Goal: Task Accomplishment & Management: Manage account settings

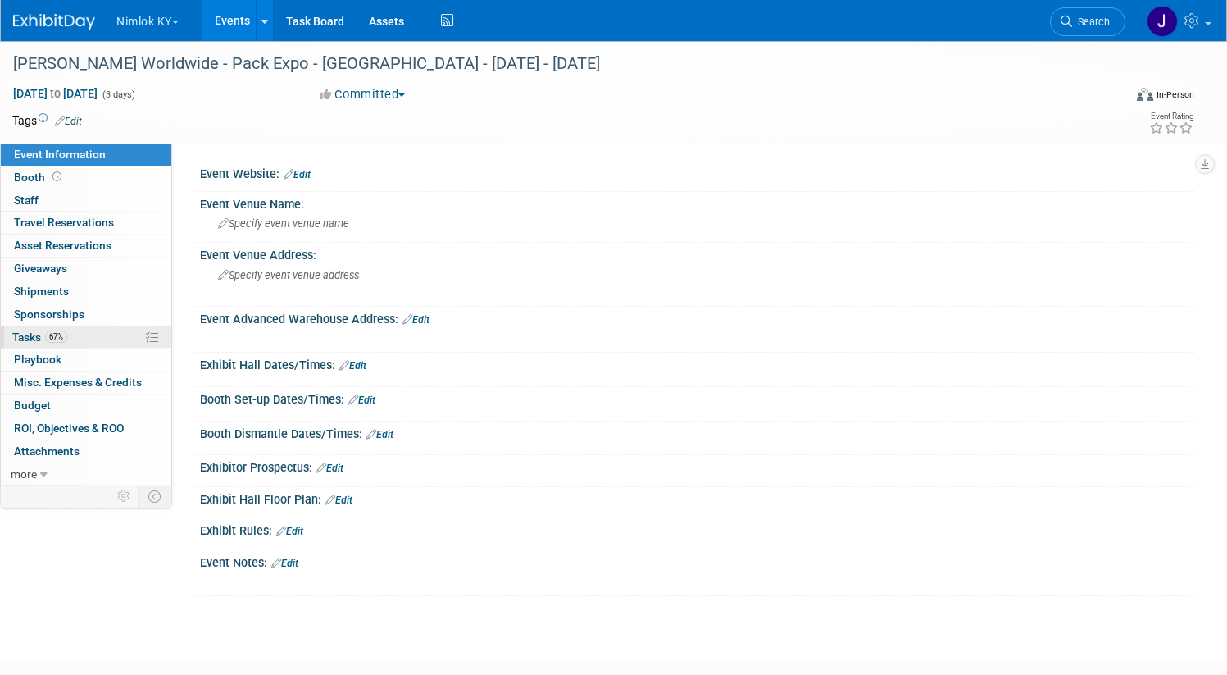
click at [171, 330] on link "67% Tasks 67%" at bounding box center [86, 337] width 171 height 22
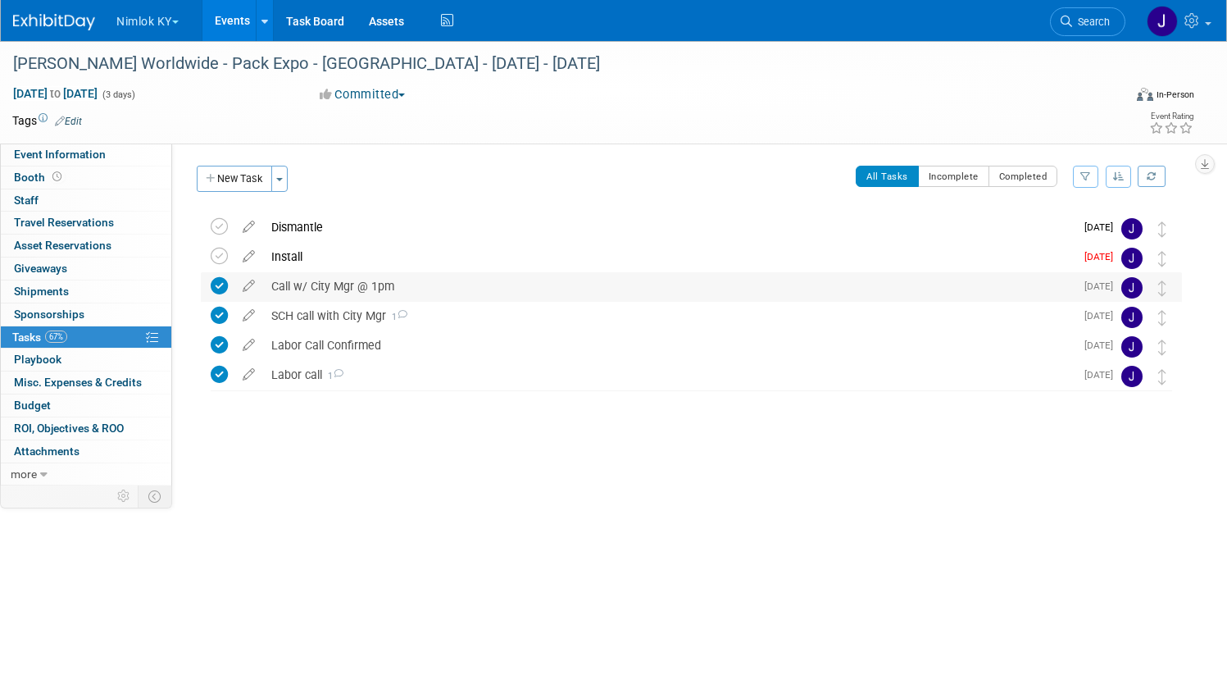
click at [386, 291] on div "Call w/ City Mgr @ 1pm" at bounding box center [669, 286] width 812 height 28
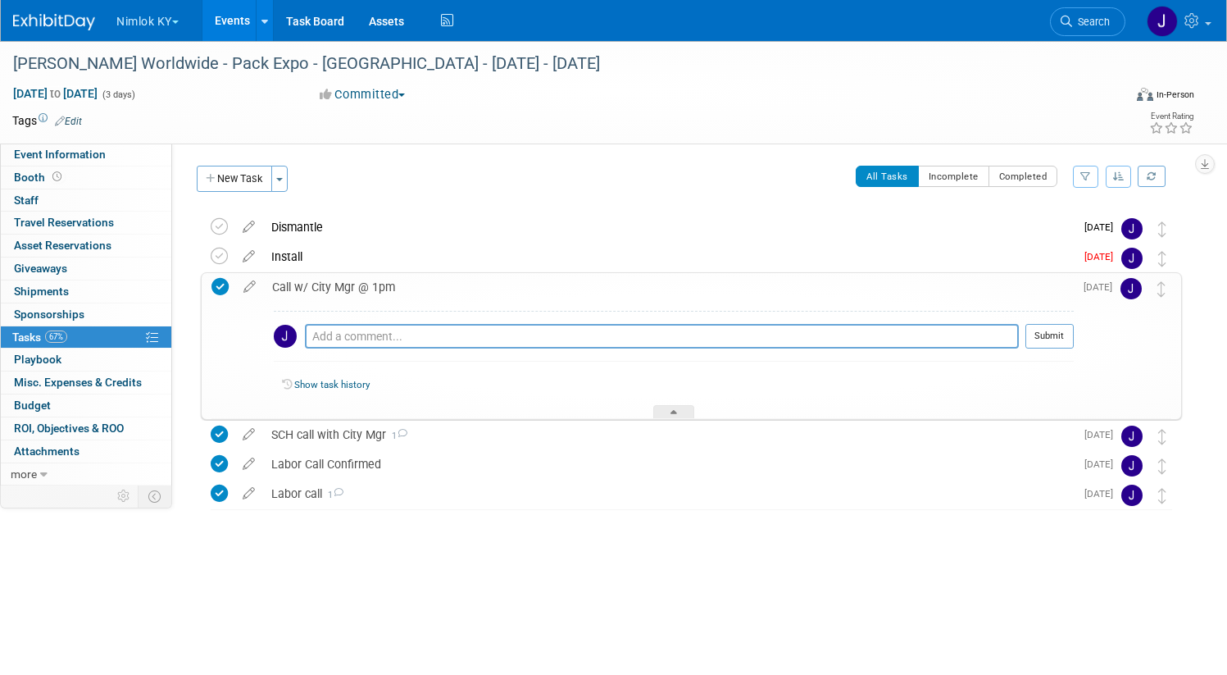
click at [387, 292] on div "Call w/ City Mgr @ 1pm" at bounding box center [669, 287] width 810 height 28
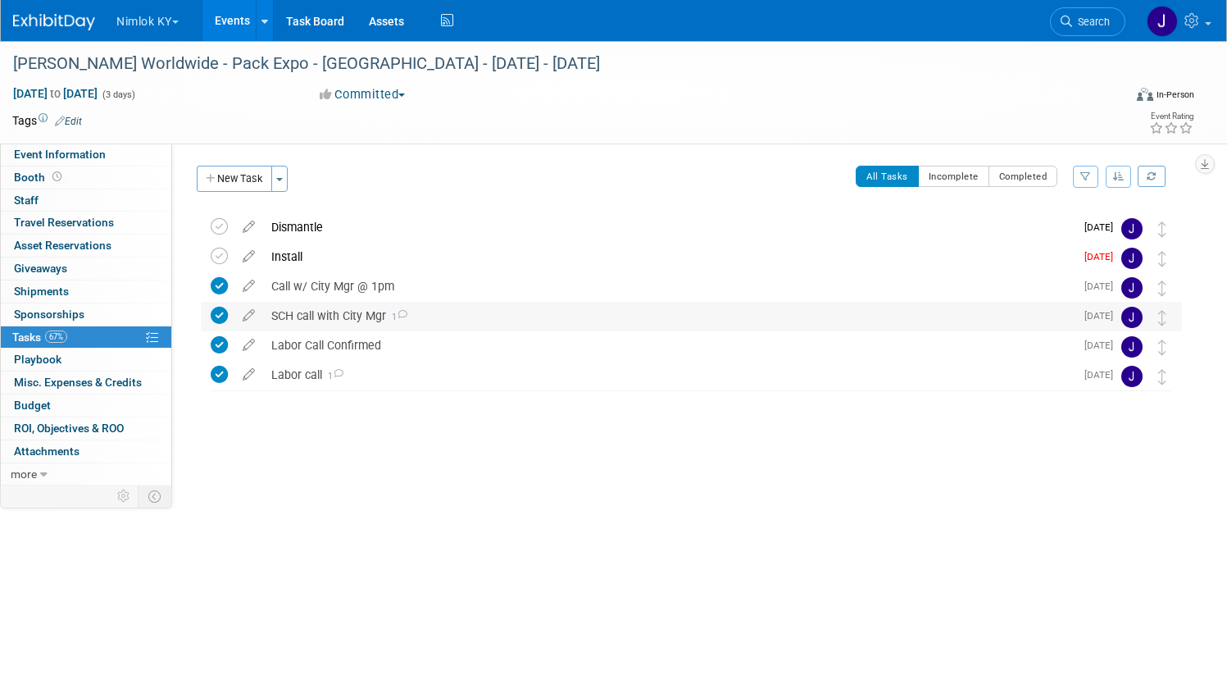
click at [391, 321] on div "SCH call with City Mgr 1" at bounding box center [669, 316] width 812 height 28
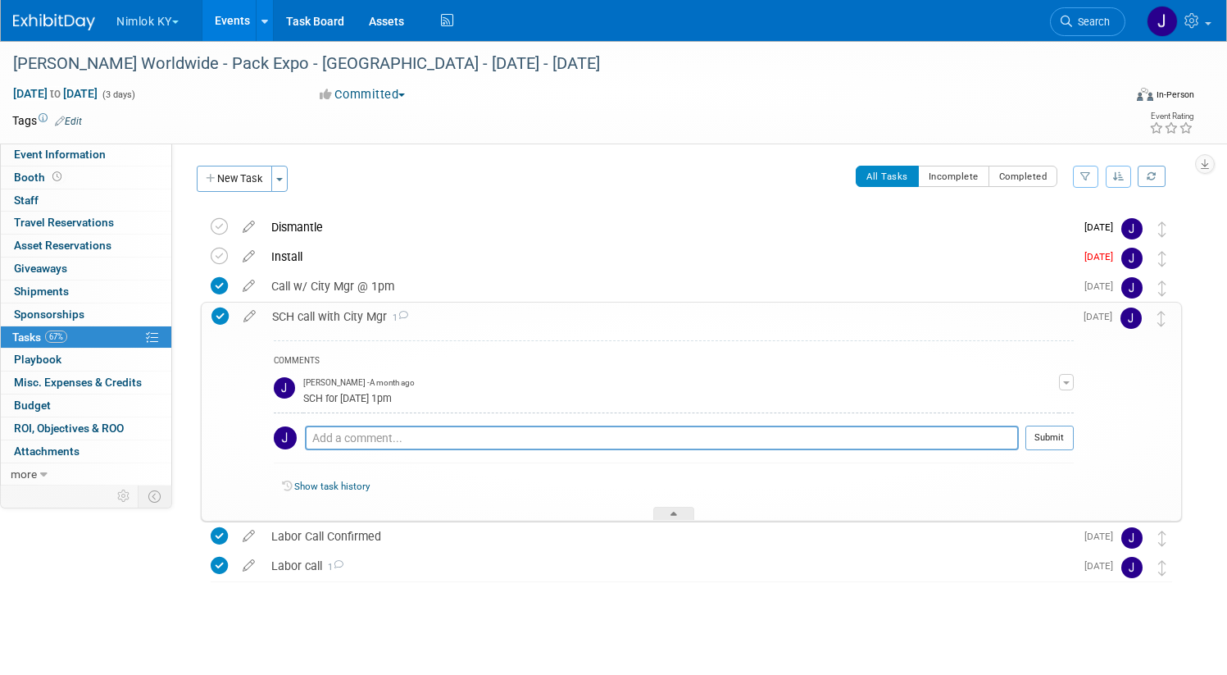
click at [391, 321] on div "SCH call with City Mgr 1" at bounding box center [669, 317] width 810 height 28
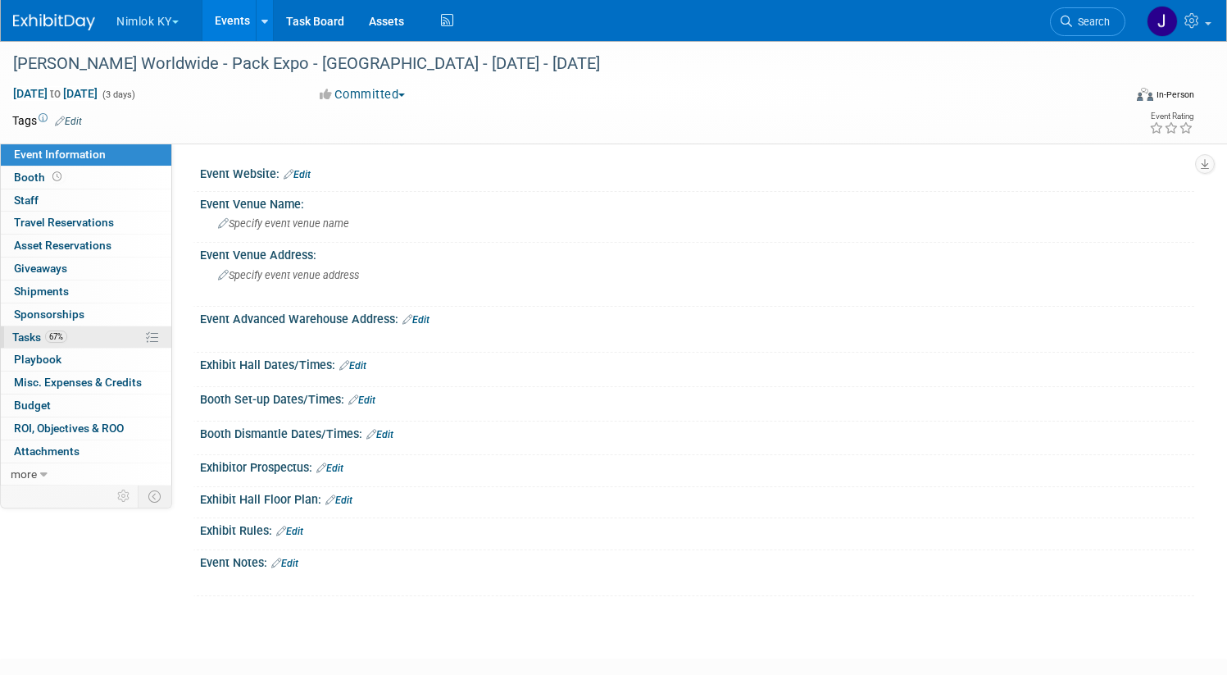
click at [67, 339] on span "67%" at bounding box center [56, 336] width 22 height 12
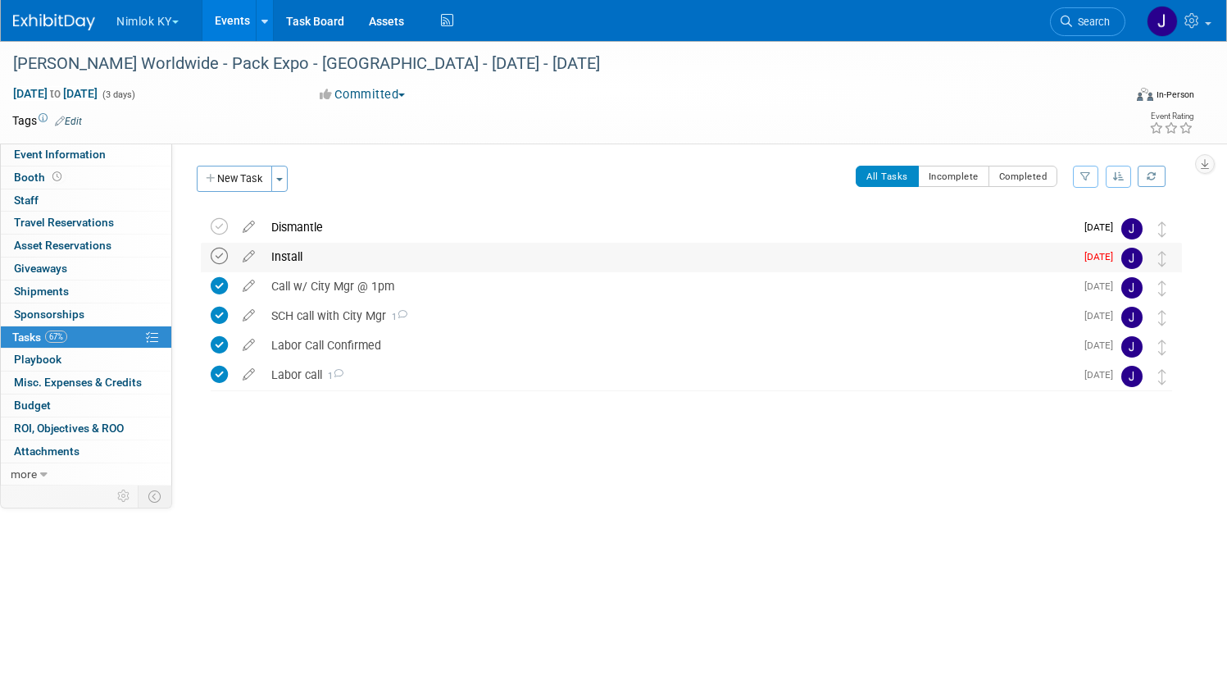
click at [228, 258] on icon at bounding box center [219, 256] width 17 height 17
